Goal: Information Seeking & Learning: Learn about a topic

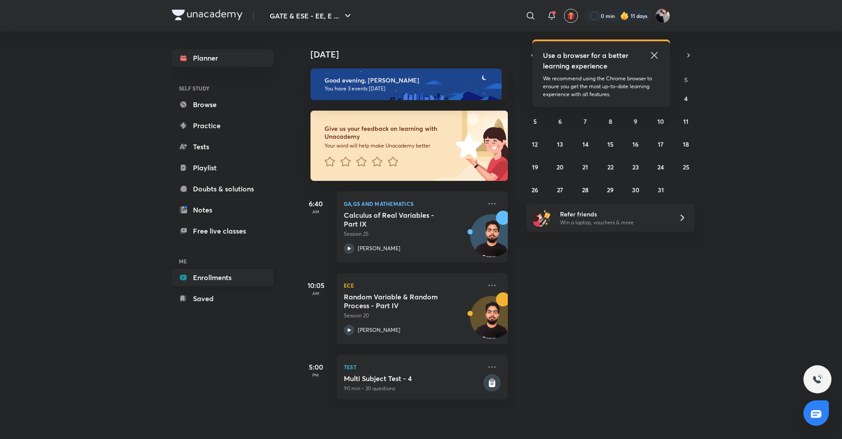
click at [215, 281] on link "Enrollments" at bounding box center [223, 277] width 102 height 18
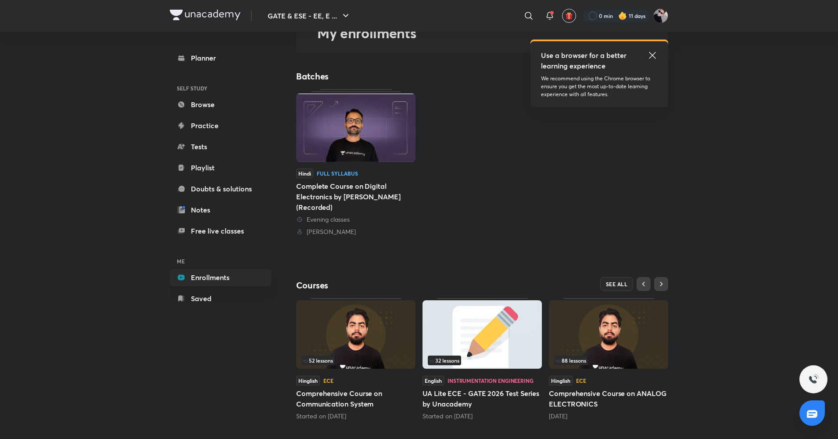
scroll to position [65, 0]
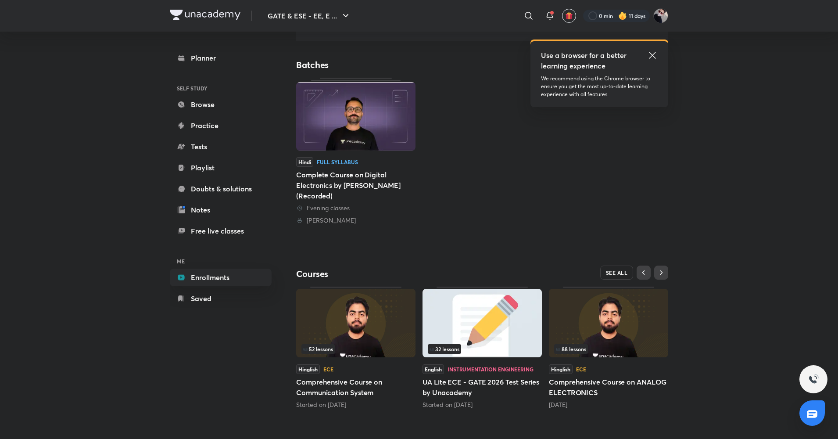
click at [610, 273] on span "SEE ALL" at bounding box center [617, 272] width 22 height 6
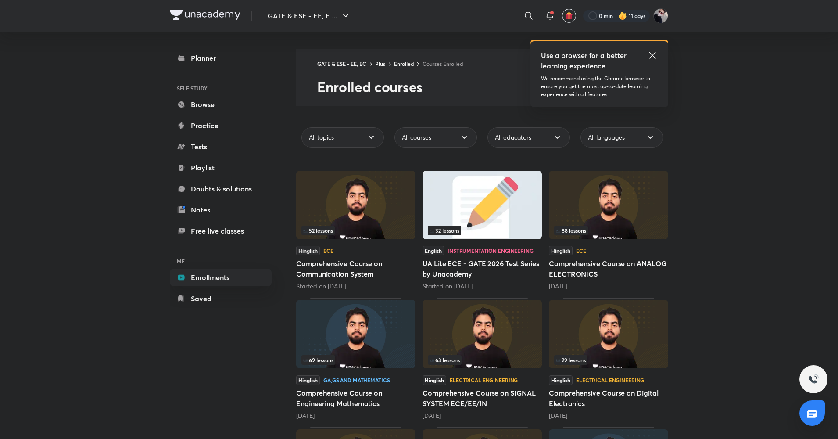
click at [345, 337] on img at bounding box center [355, 334] width 119 height 68
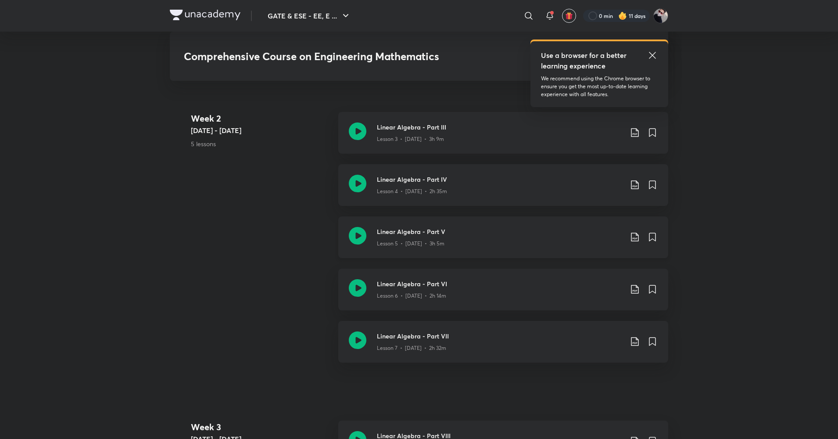
scroll to position [686, 0]
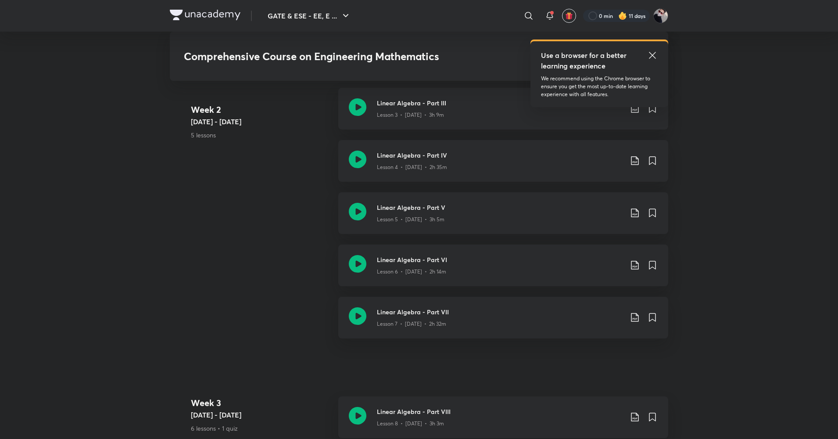
click at [653, 57] on icon at bounding box center [652, 55] width 11 height 11
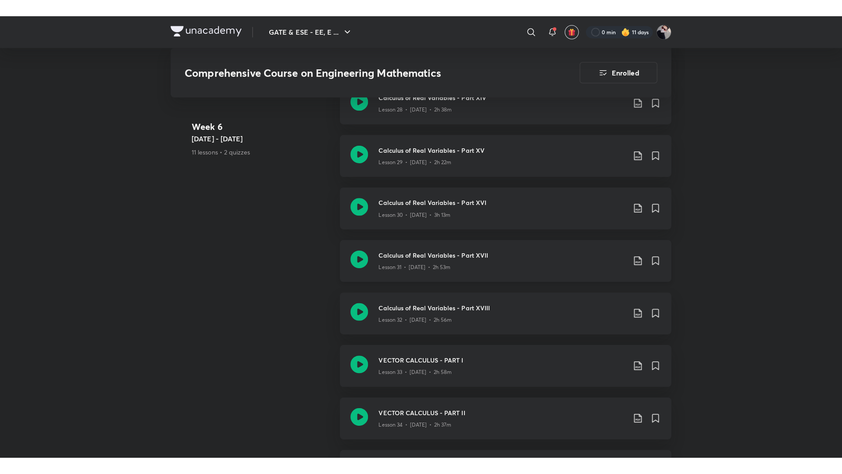
scroll to position [2360, 0]
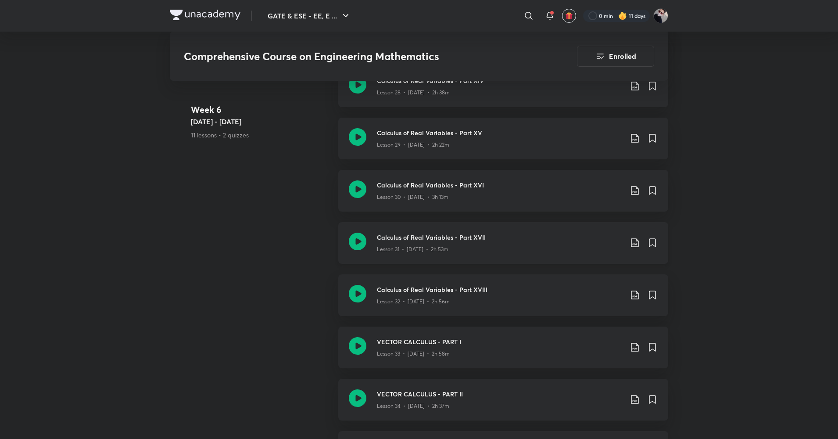
click at [358, 243] on icon at bounding box center [358, 241] width 18 height 18
